Goal: Information Seeking & Learning: Check status

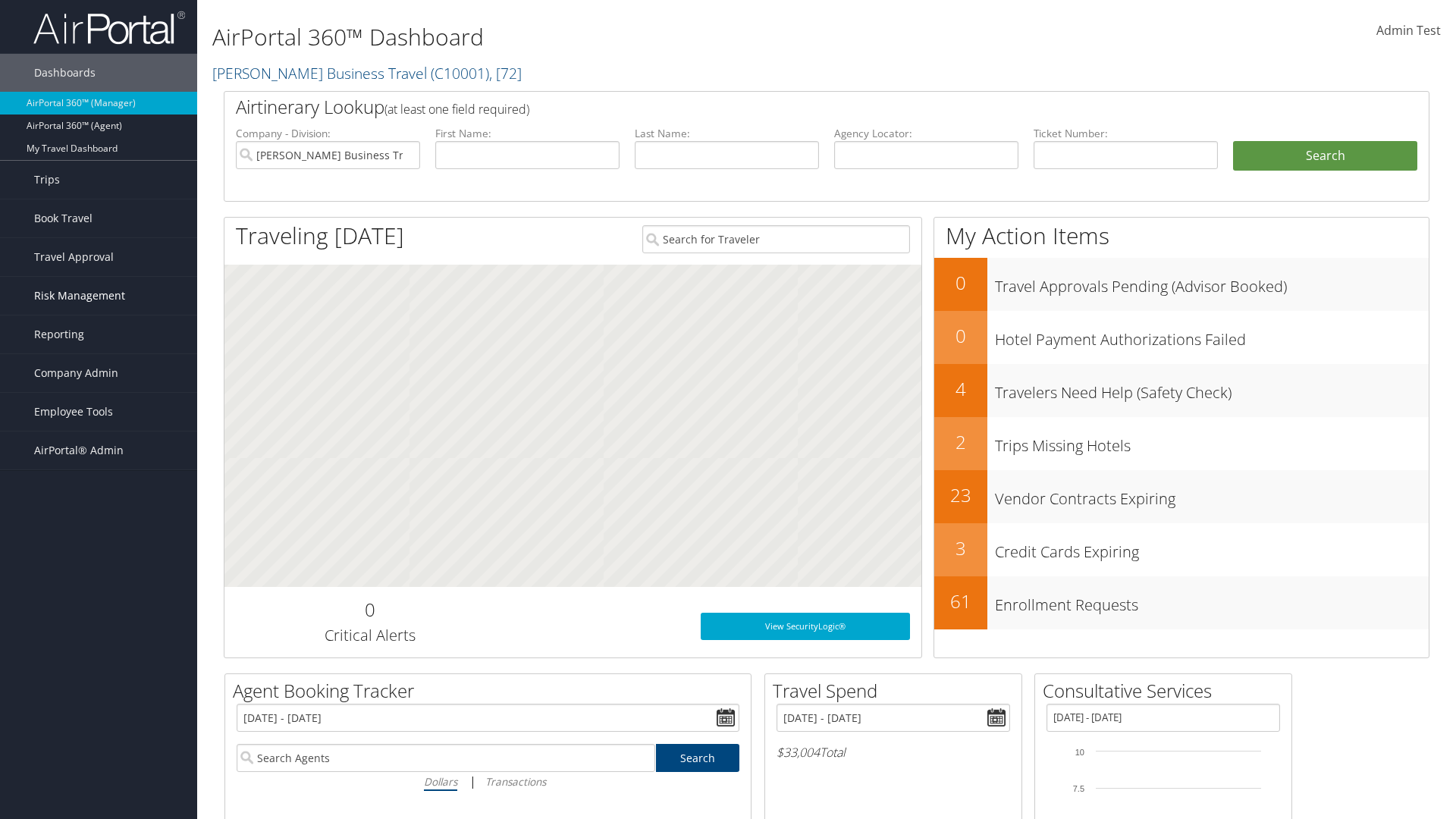
click at [98, 295] on span "Risk Management" at bounding box center [80, 295] width 91 height 38
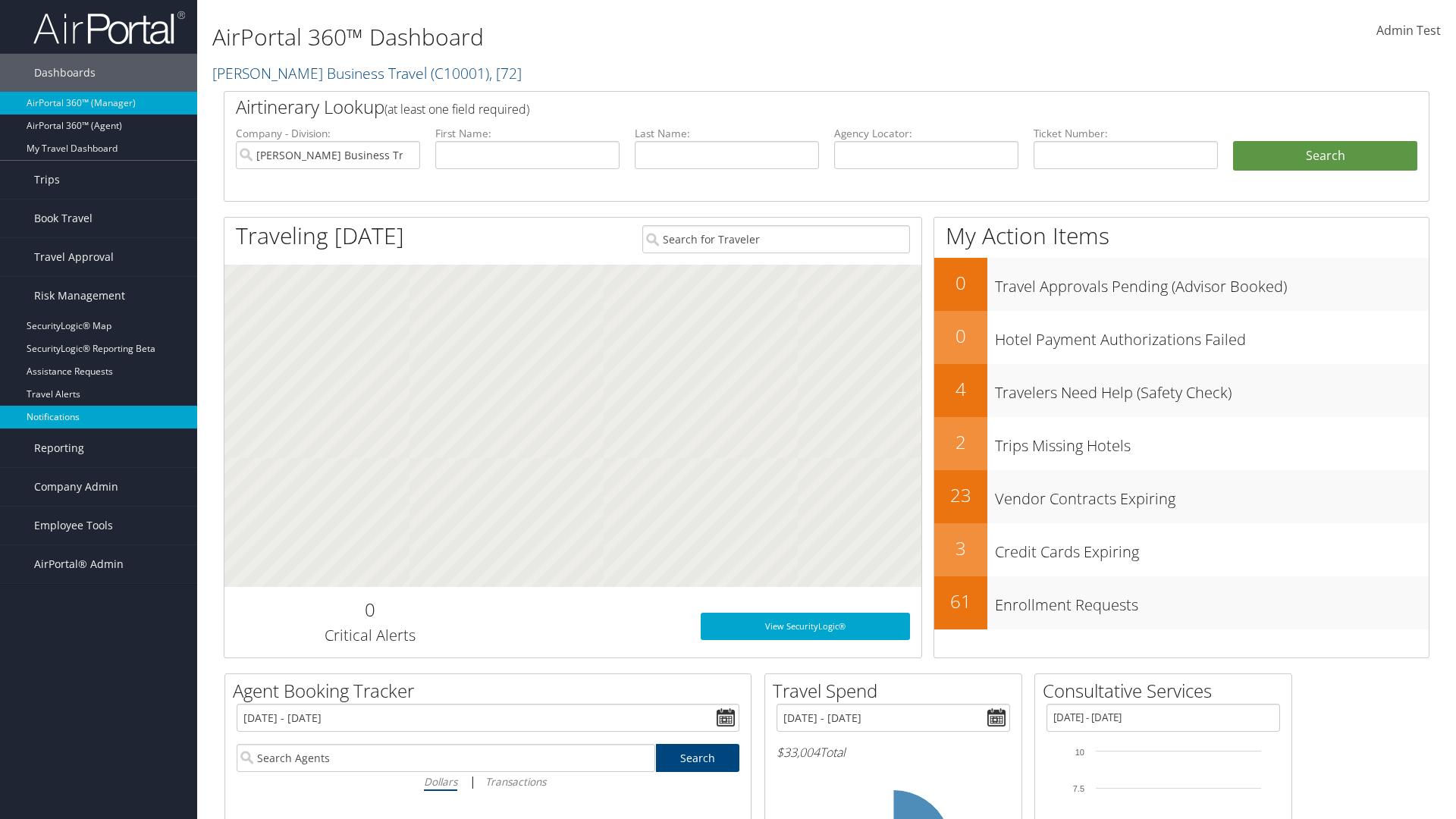
click at [98, 417] on link "Notifications" at bounding box center [98, 417] width 197 height 23
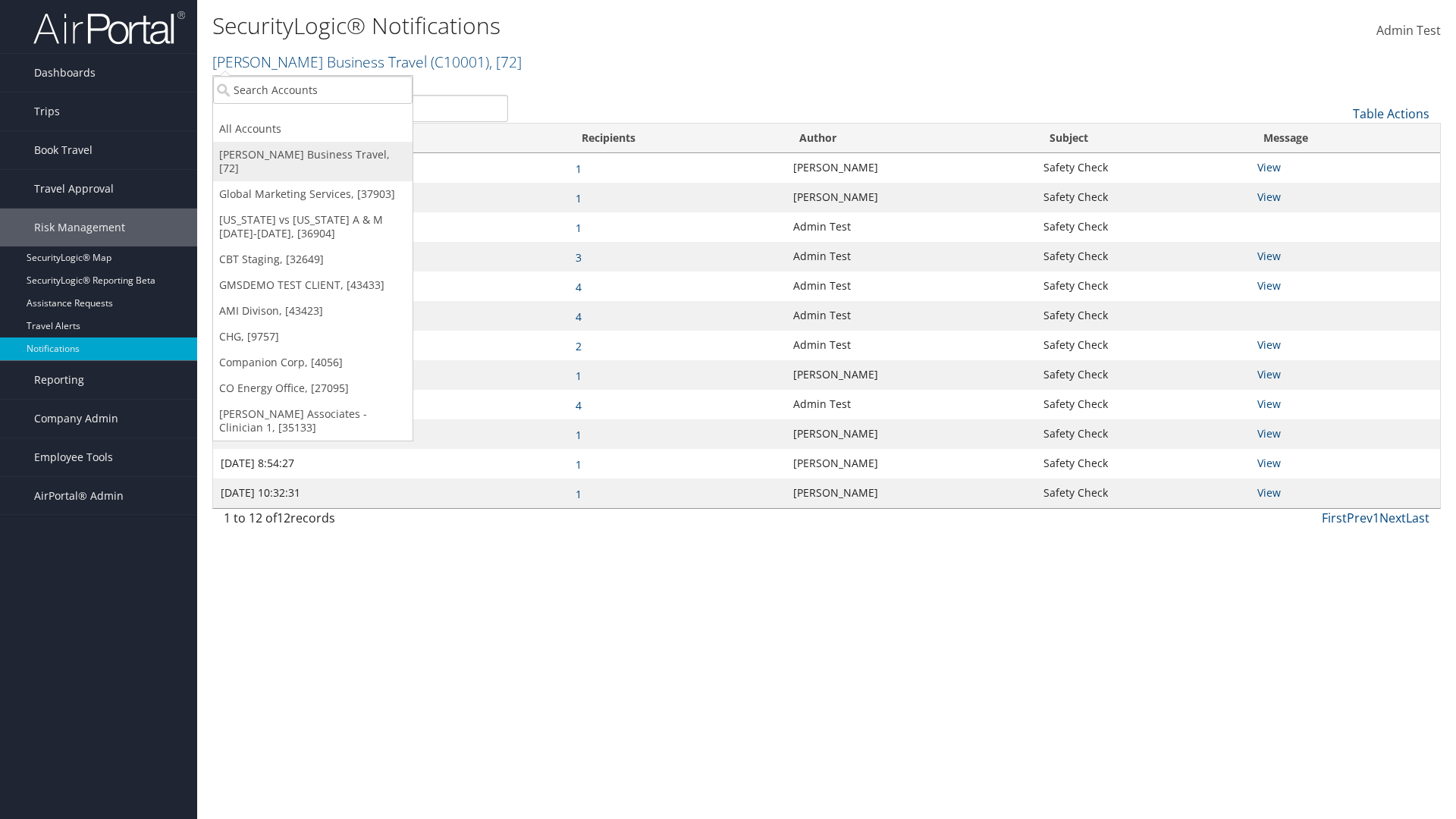
click at [312, 155] on link "[PERSON_NAME] Business Travel, [72]" at bounding box center [312, 161] width 199 height 40
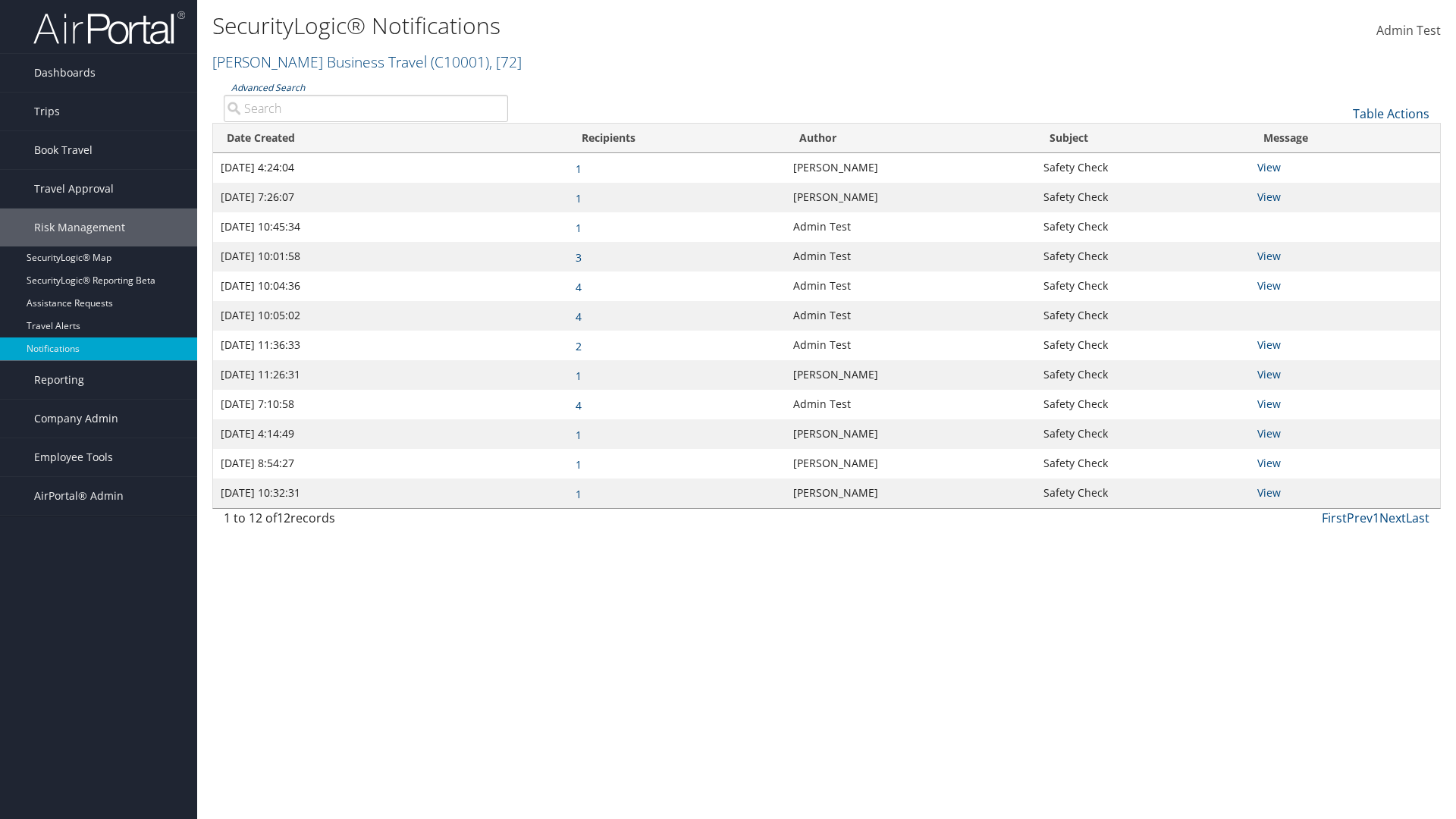
click at [268, 88] on link "Advanced Search" at bounding box center [267, 88] width 73 height 13
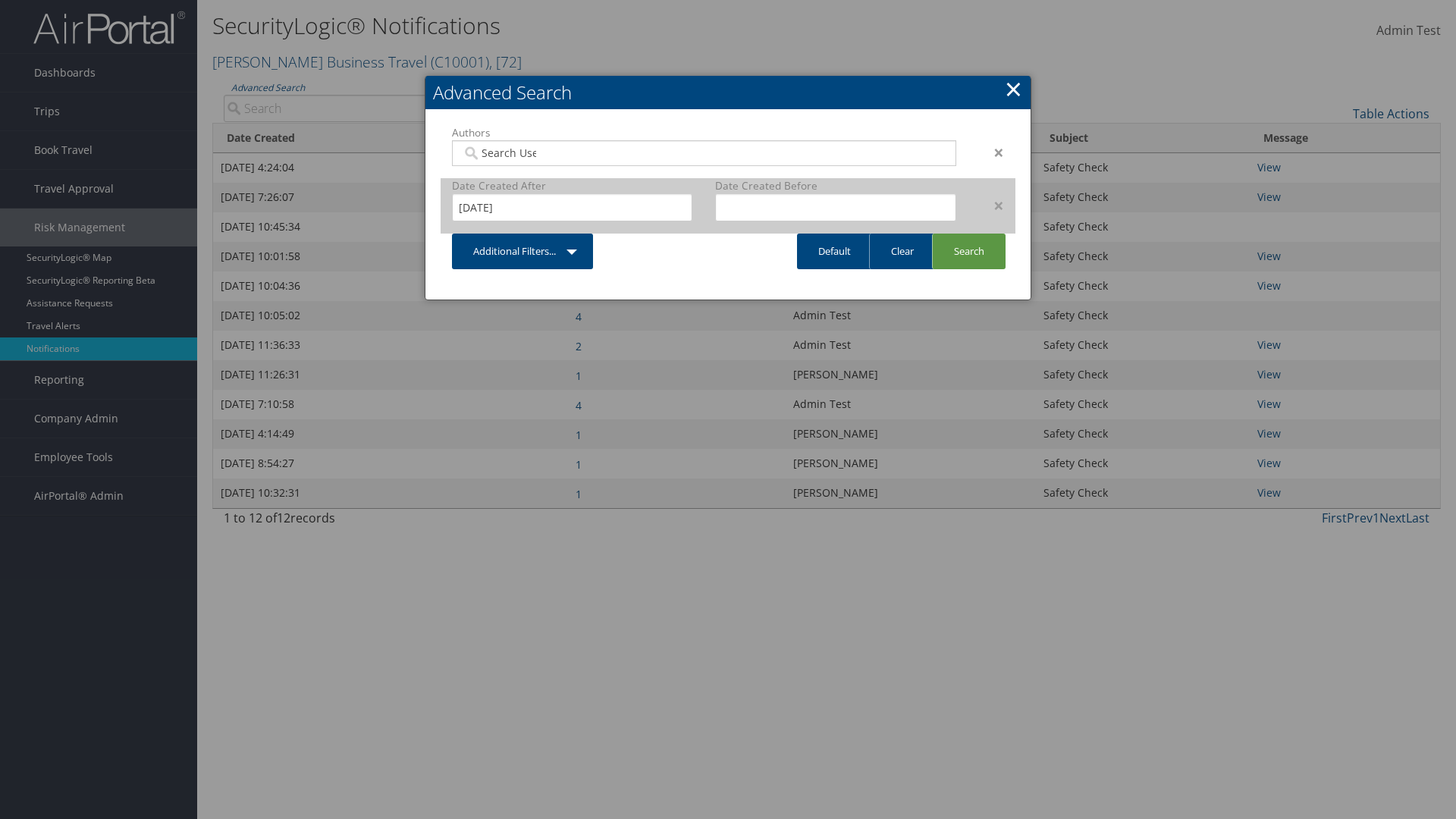
click at [991, 204] on div "×" at bounding box center [992, 205] width 48 height 19
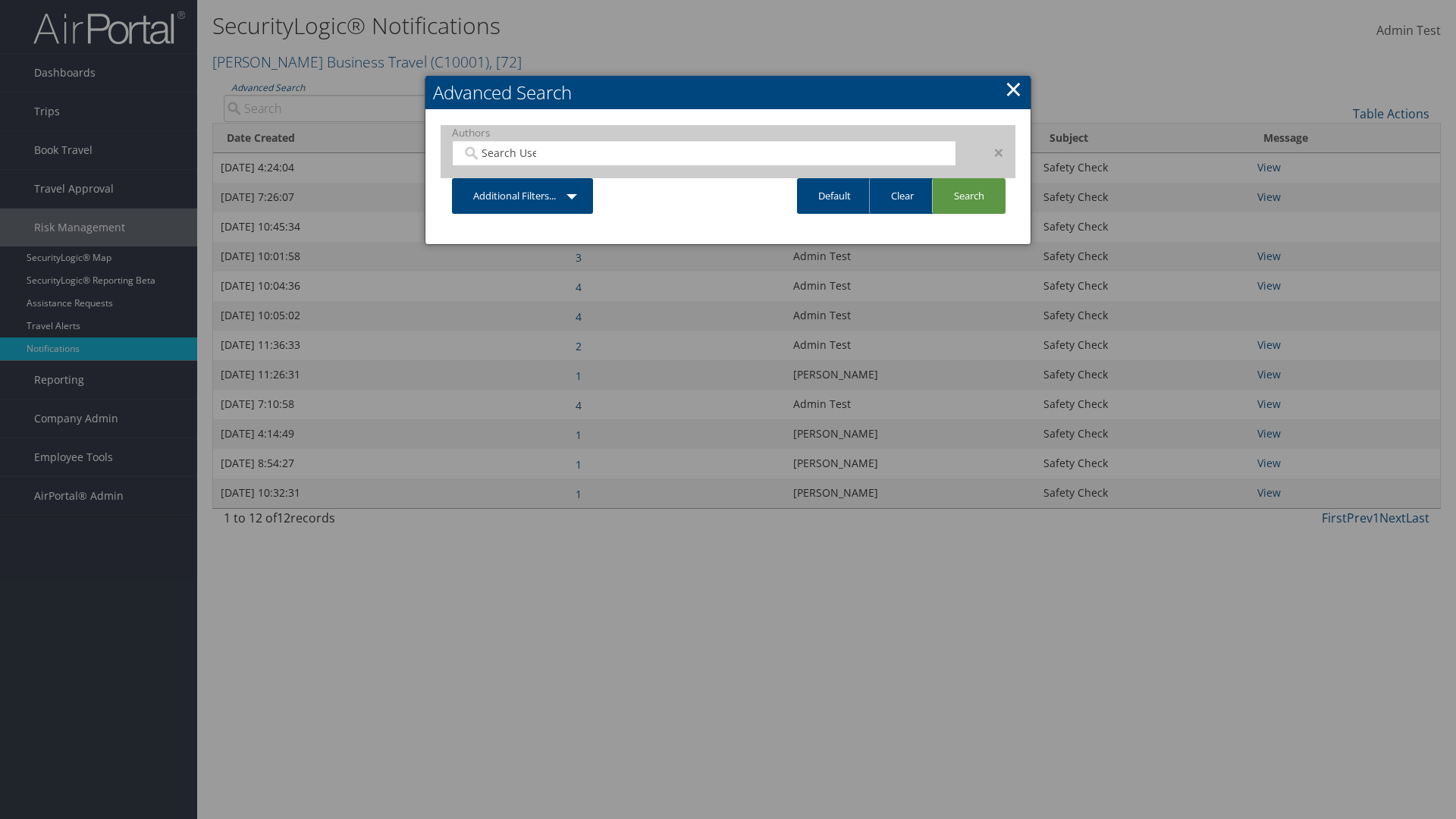
click at [991, 151] on div "×" at bounding box center [992, 152] width 48 height 19
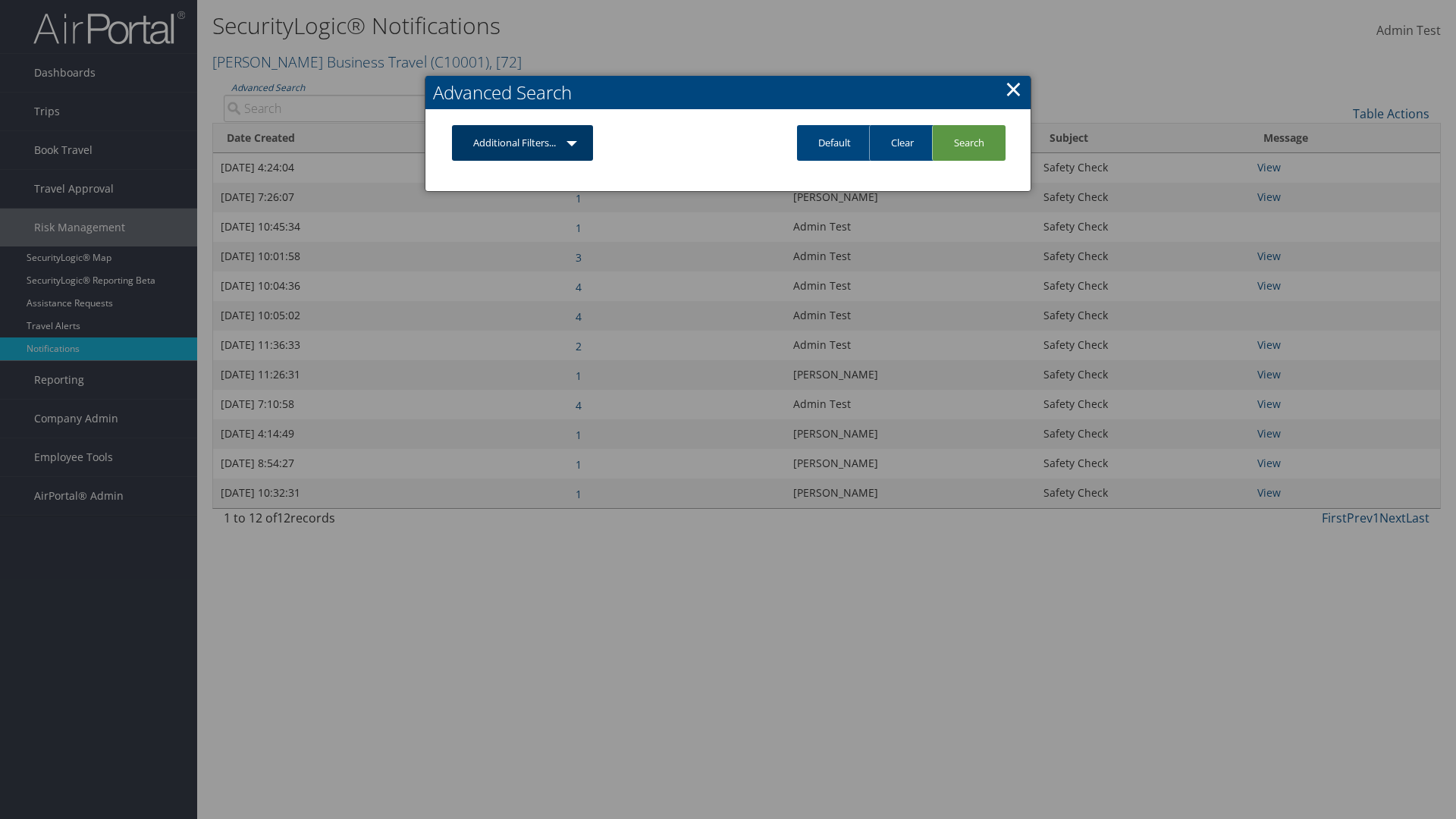
click at [523, 142] on link "Additional Filters..." at bounding box center [522, 142] width 141 height 35
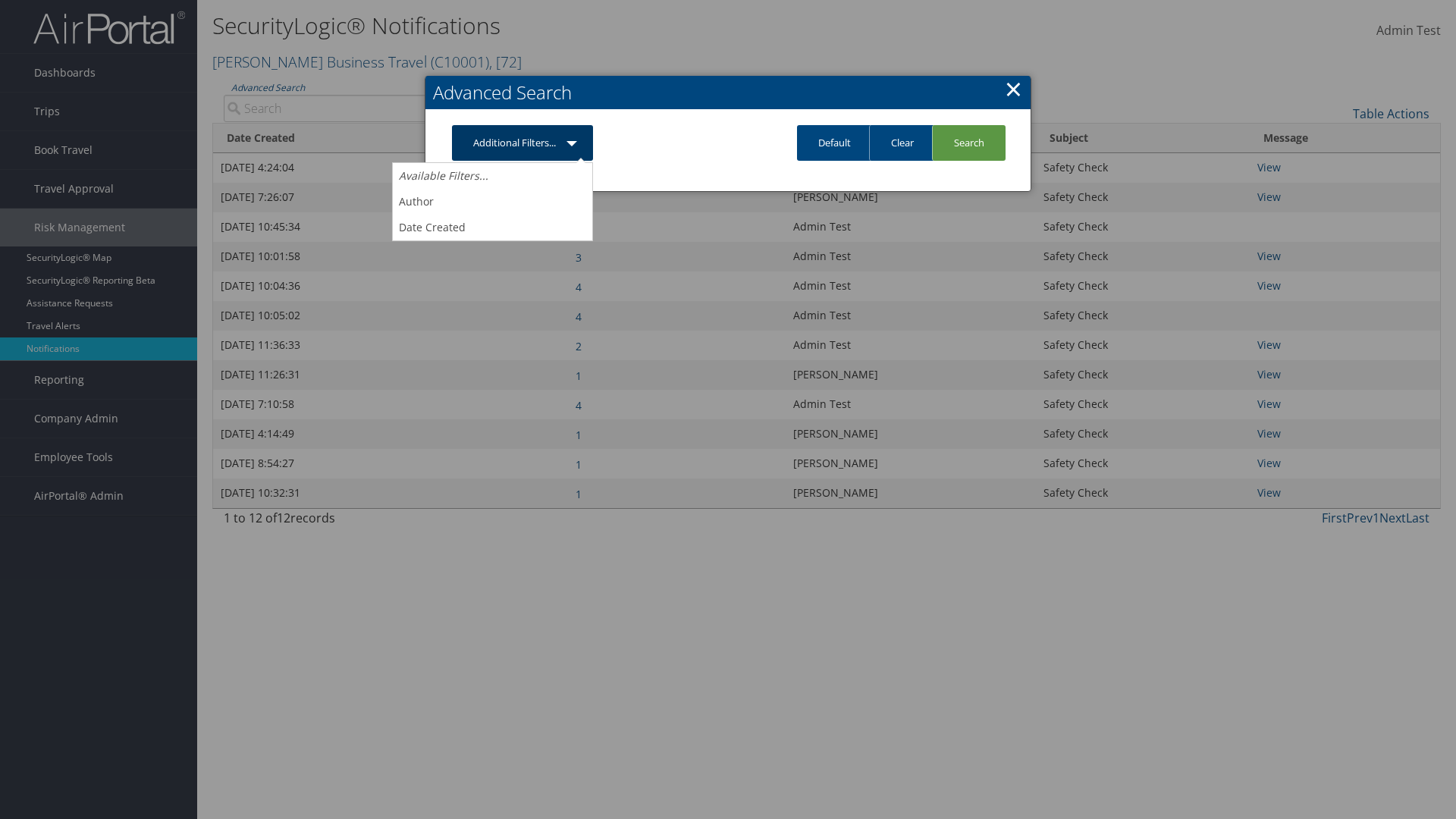
click at [492, 201] on link "Author" at bounding box center [492, 201] width 199 height 26
click at [523, 161] on link "Additional Filters..." at bounding box center [522, 142] width 141 height 35
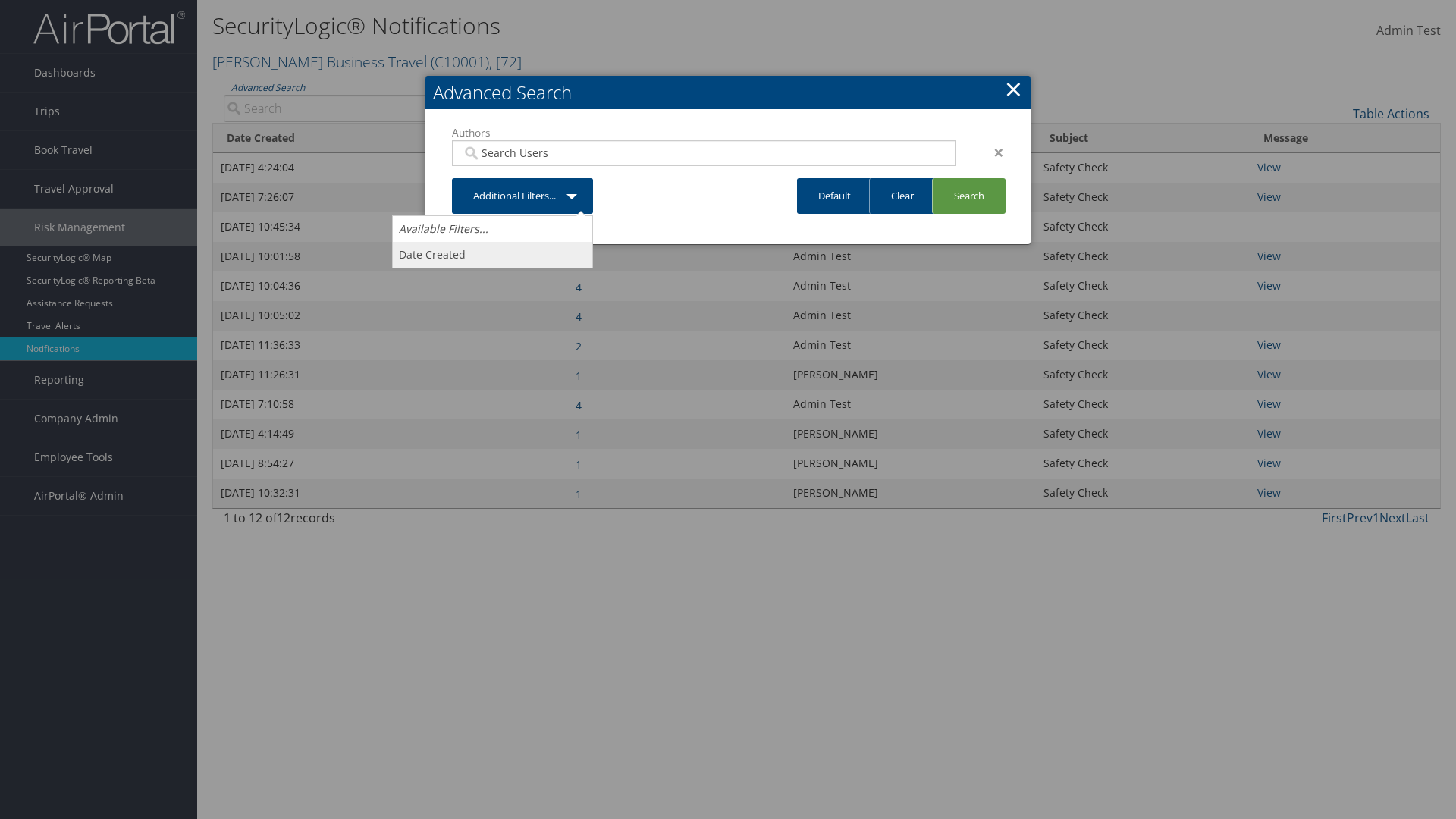
click at [492, 254] on link "Date Created" at bounding box center [492, 254] width 199 height 26
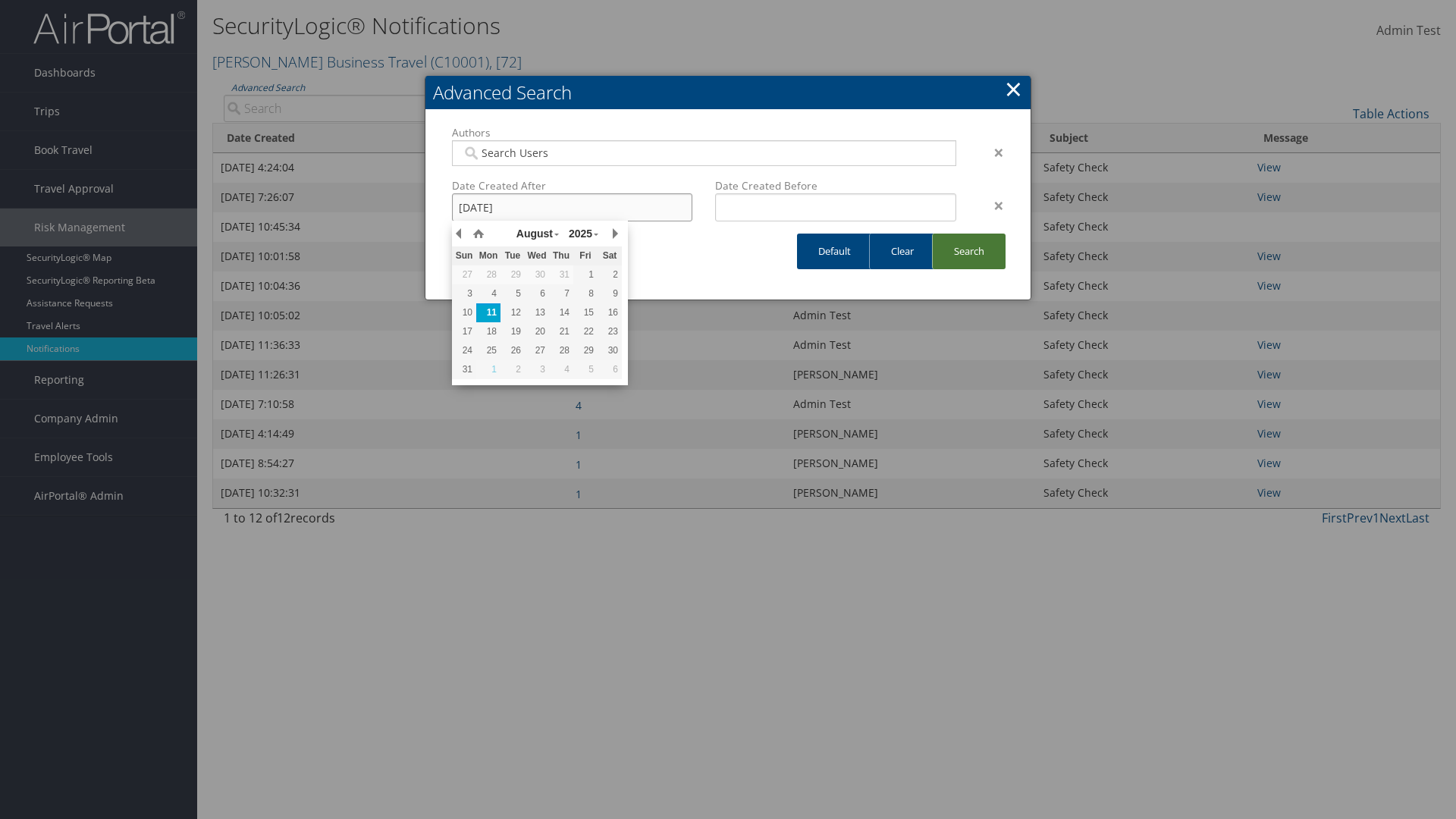
type input "8/11/2025"
click at [969, 251] on link "Search" at bounding box center [969, 251] width 73 height 35
